Goal: Information Seeking & Learning: Learn about a topic

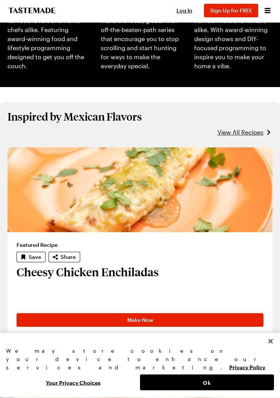
scroll to position [387, 0]
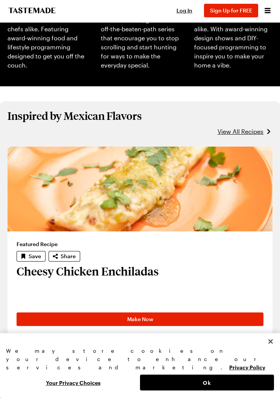
click at [240, 131] on span "View All Recipes" at bounding box center [241, 131] width 46 height 9
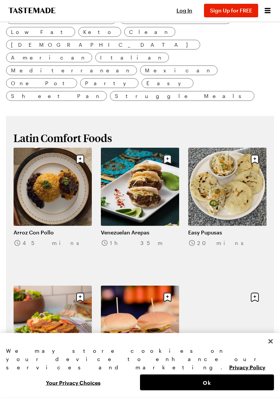
scroll to position [236, 0]
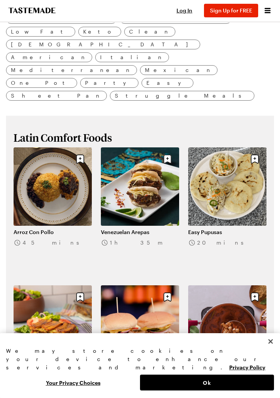
click at [239, 228] on link "Easy Pupusas" at bounding box center [227, 231] width 78 height 7
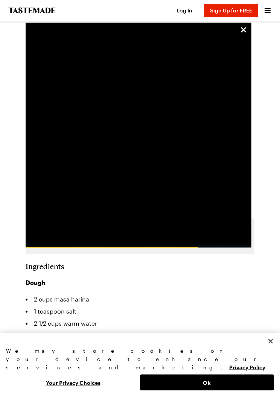
scroll to position [296, 0]
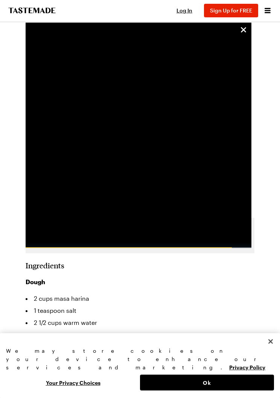
click at [242, 33] on icon "unsticky" at bounding box center [243, 29] width 9 height 9
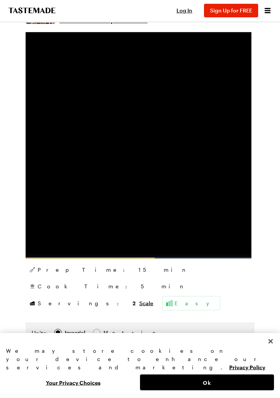
scroll to position [192, 0]
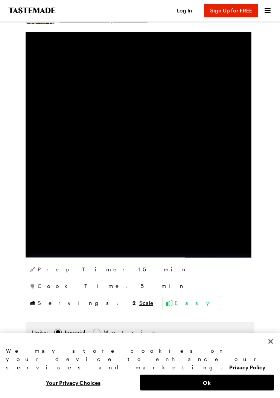
click at [270, 349] on button "Close" at bounding box center [270, 341] width 17 height 17
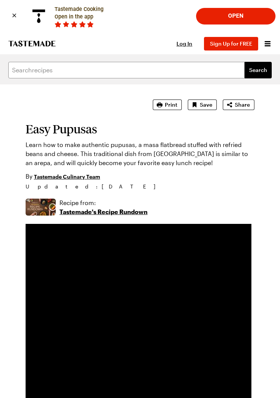
scroll to position [1, 0]
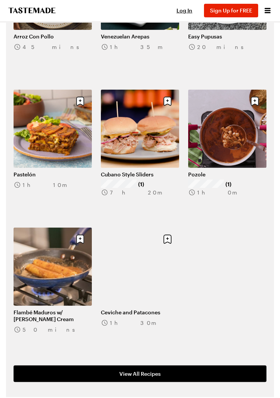
scroll to position [431, 0]
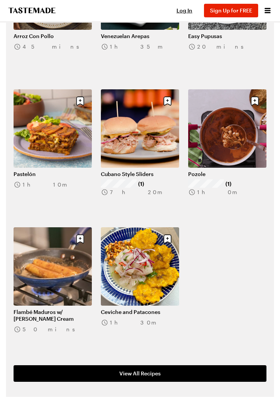
click at [57, 308] on link "Flambé Maduros w/ [PERSON_NAME] Cream" at bounding box center [53, 315] width 78 height 14
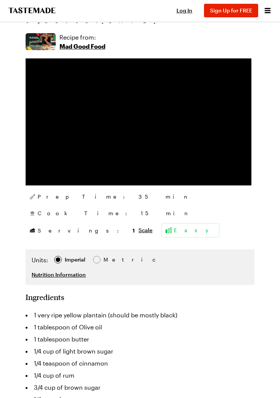
scroll to position [170, 0]
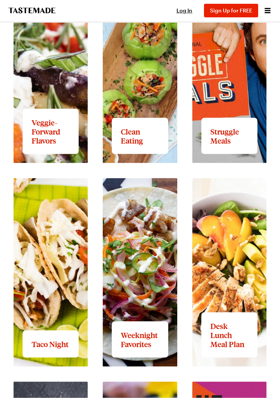
scroll to position [893, 0]
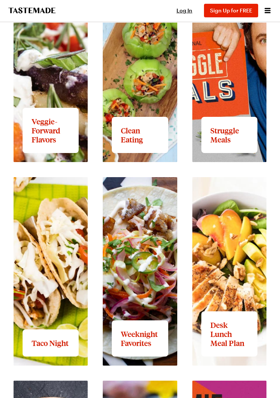
click at [142, 194] on link "View full content for Weeknight Favorites" at bounding box center [132, 186] width 58 height 16
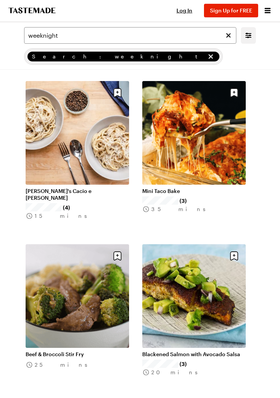
scroll to position [234, 0]
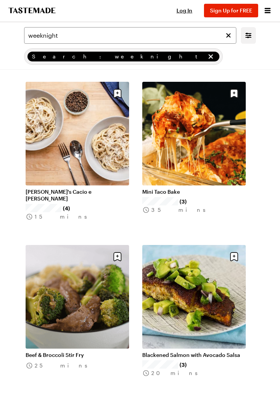
click at [205, 188] on link "Mini Taco Bake" at bounding box center [194, 191] width 104 height 7
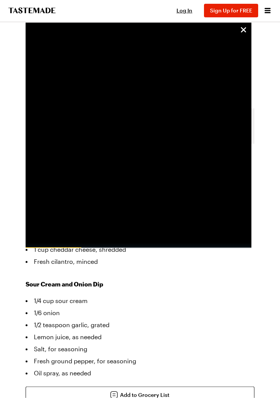
scroll to position [414, 0]
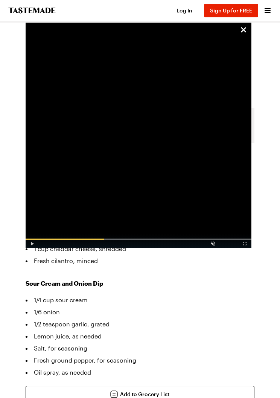
click at [247, 27] on icon "unsticky" at bounding box center [243, 29] width 9 height 9
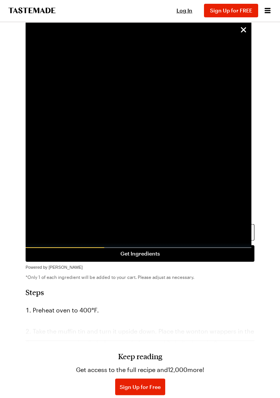
scroll to position [577, 0]
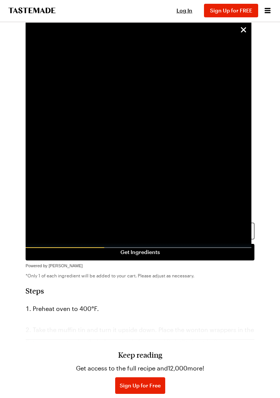
click at [245, 30] on icon "unsticky" at bounding box center [243, 29] width 9 height 9
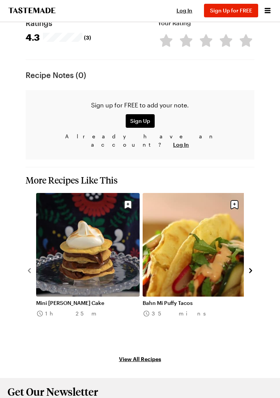
scroll to position [1078, 0]
